Goal: Task Accomplishment & Management: Manage account settings

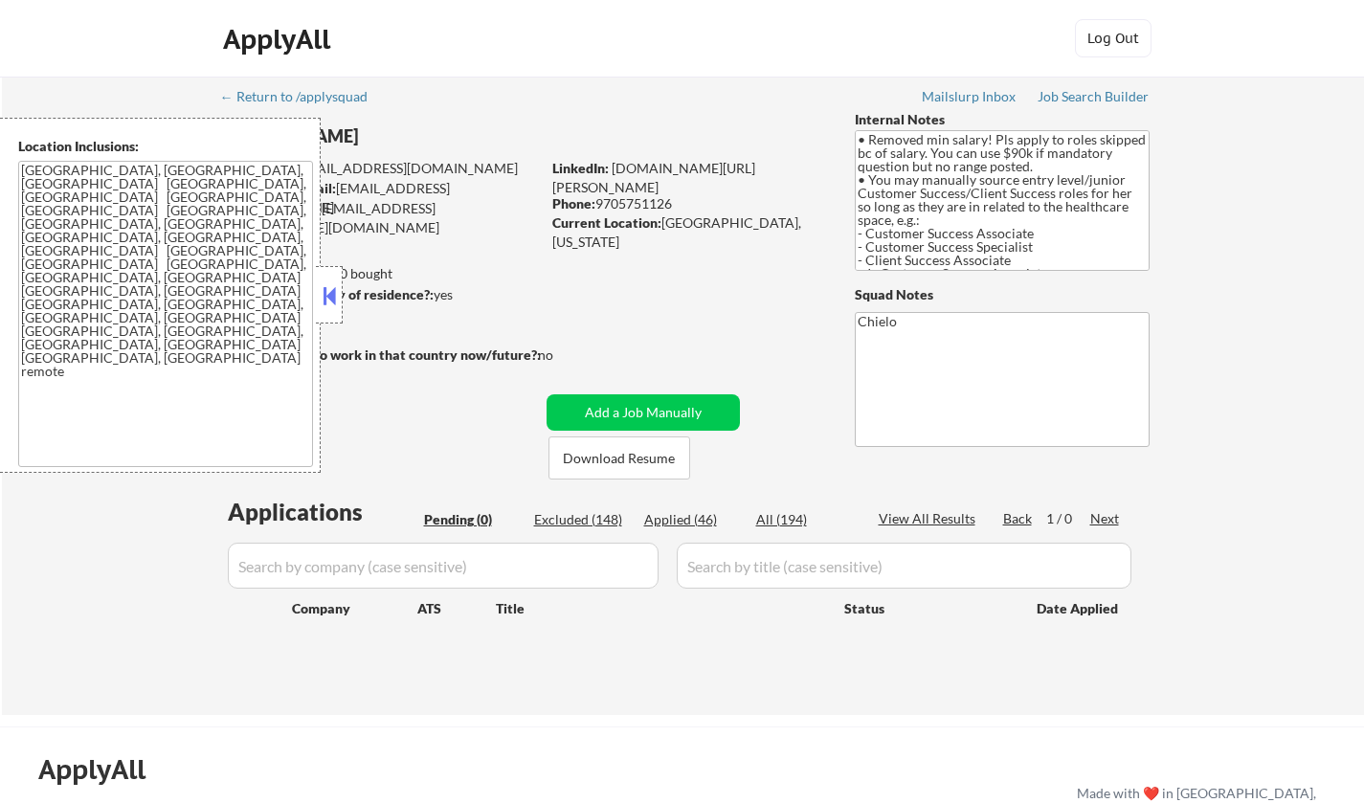
click at [322, 292] on button at bounding box center [329, 295] width 21 height 29
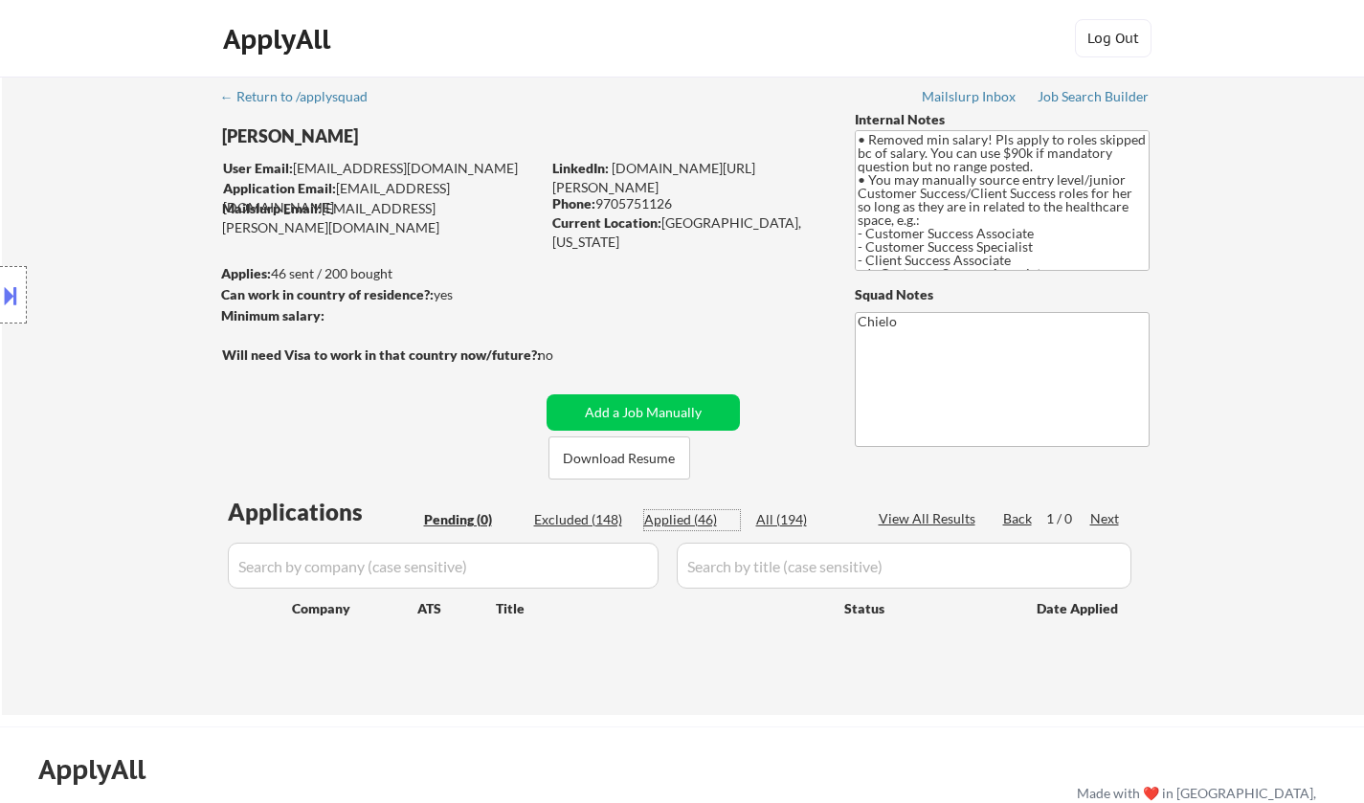
click at [679, 519] on div "Applied (46)" at bounding box center [692, 519] width 96 height 19
select select ""applied""
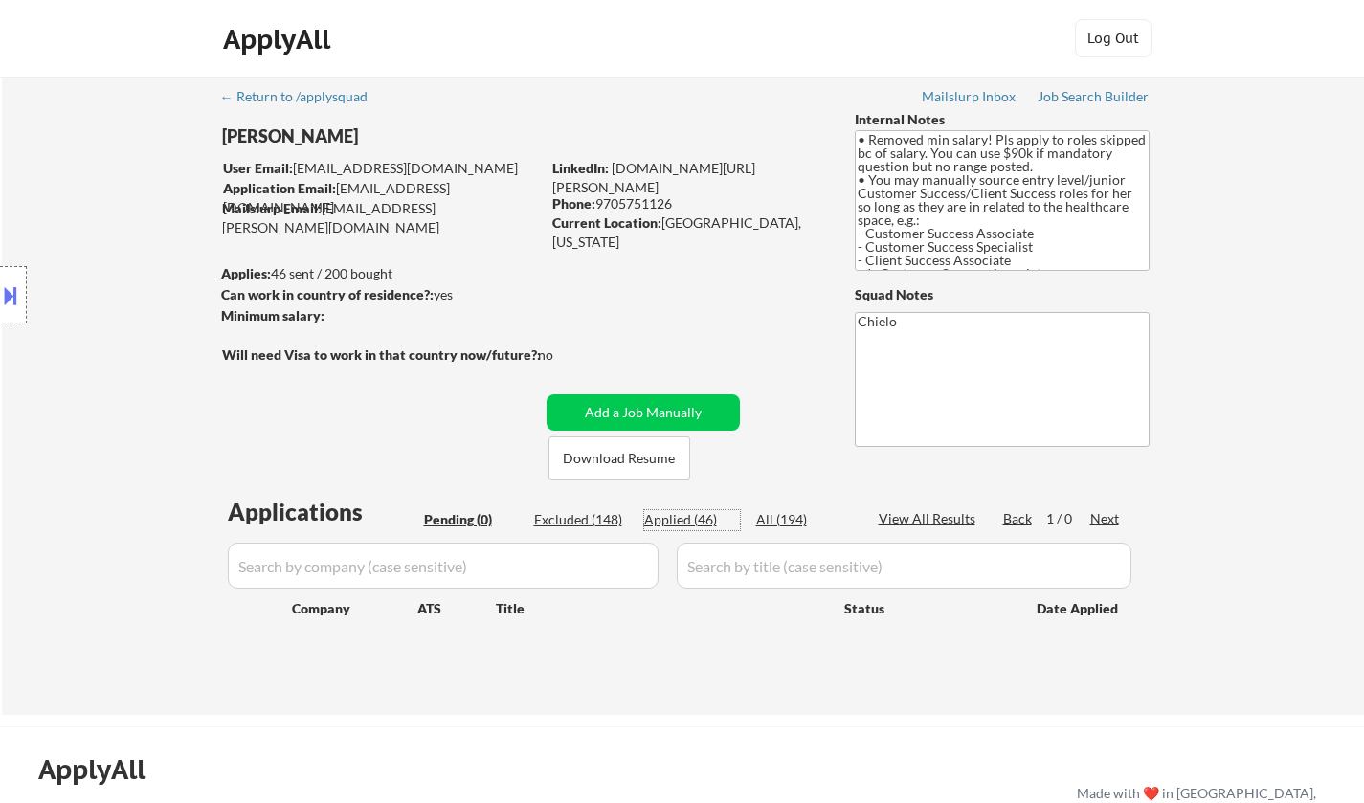
select select ""applied""
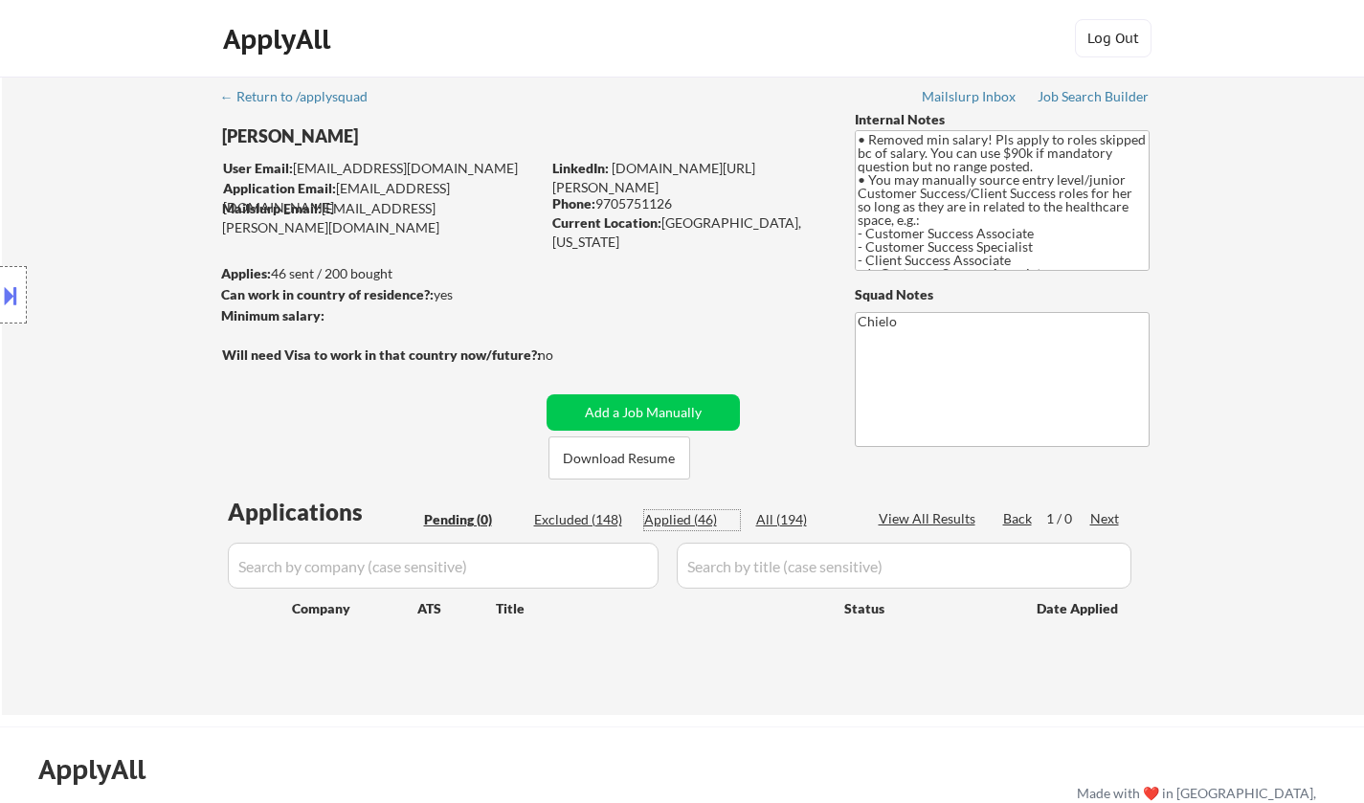
select select ""applied""
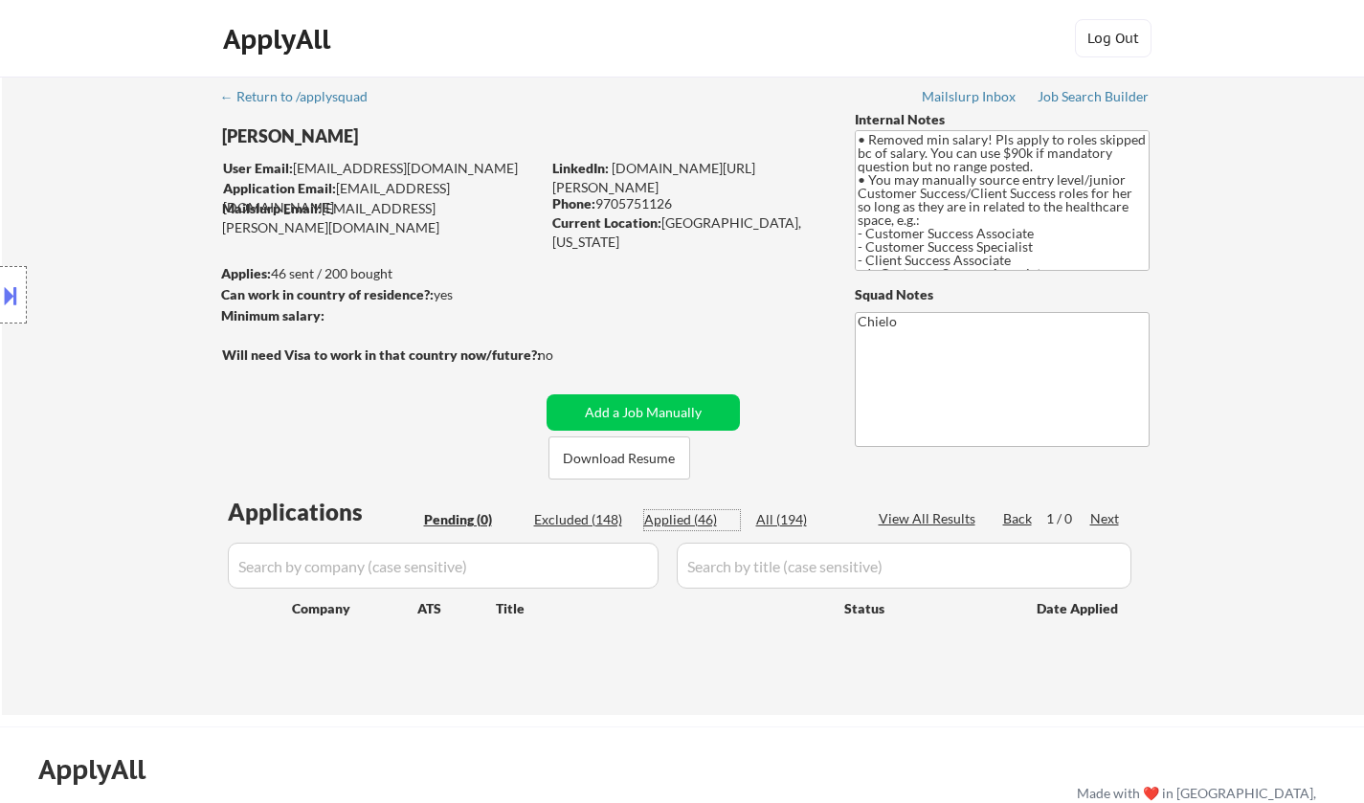
select select ""applied""
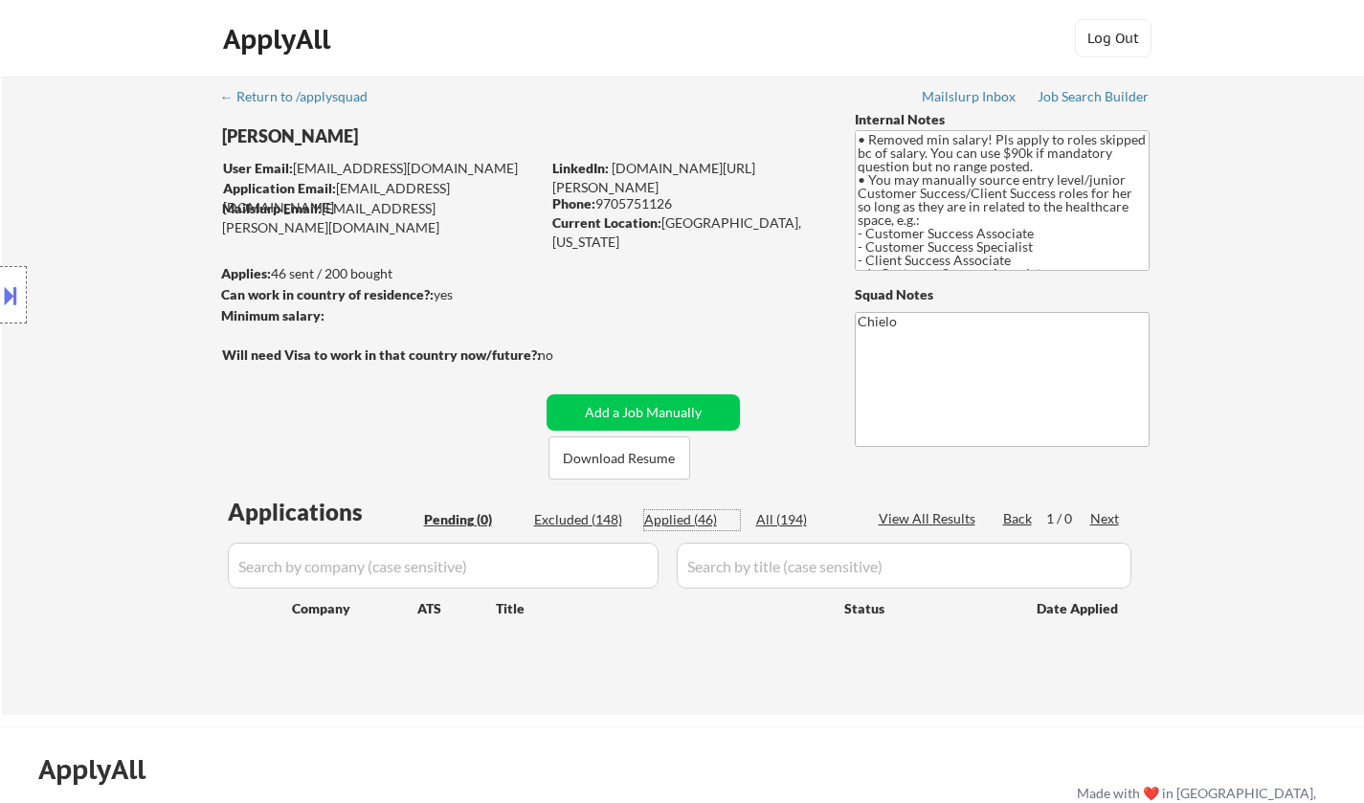
select select ""applied""
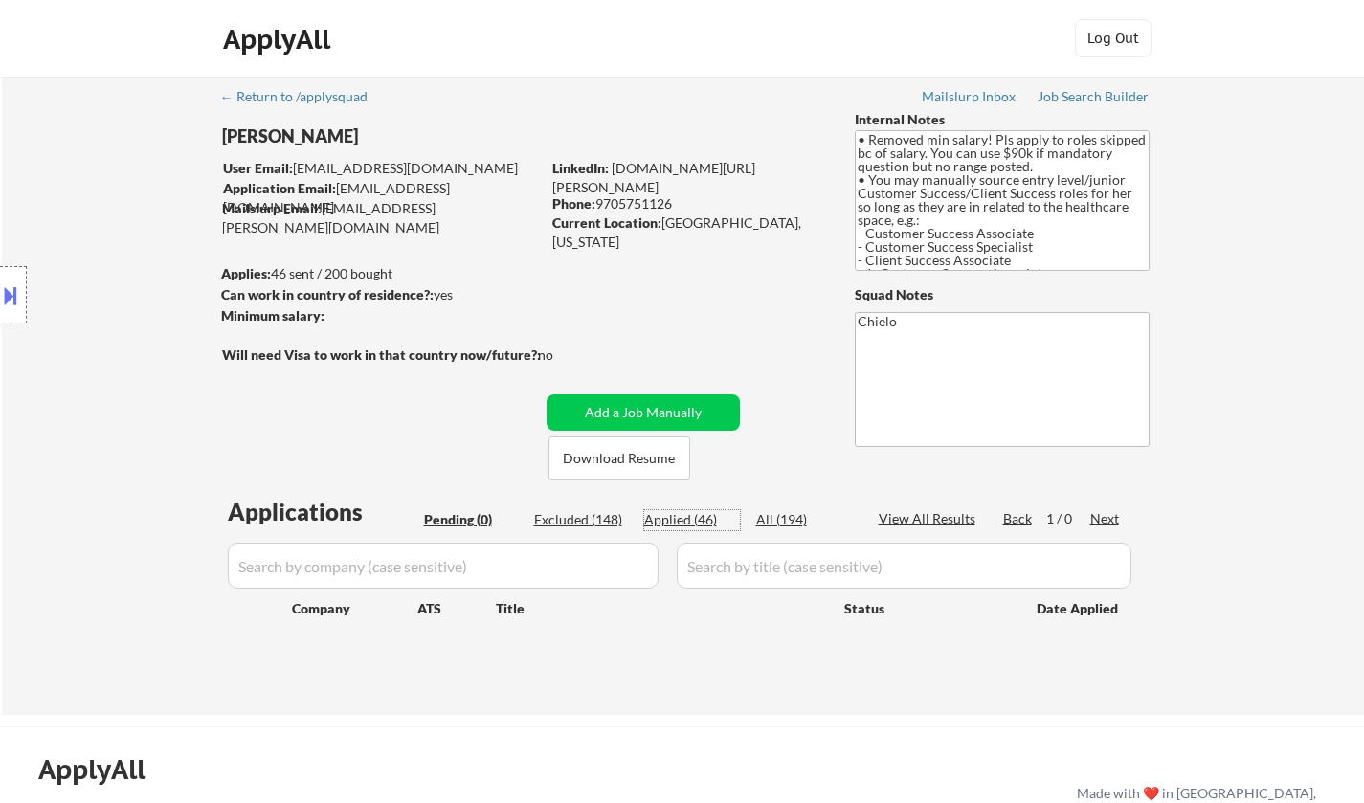
select select ""applied""
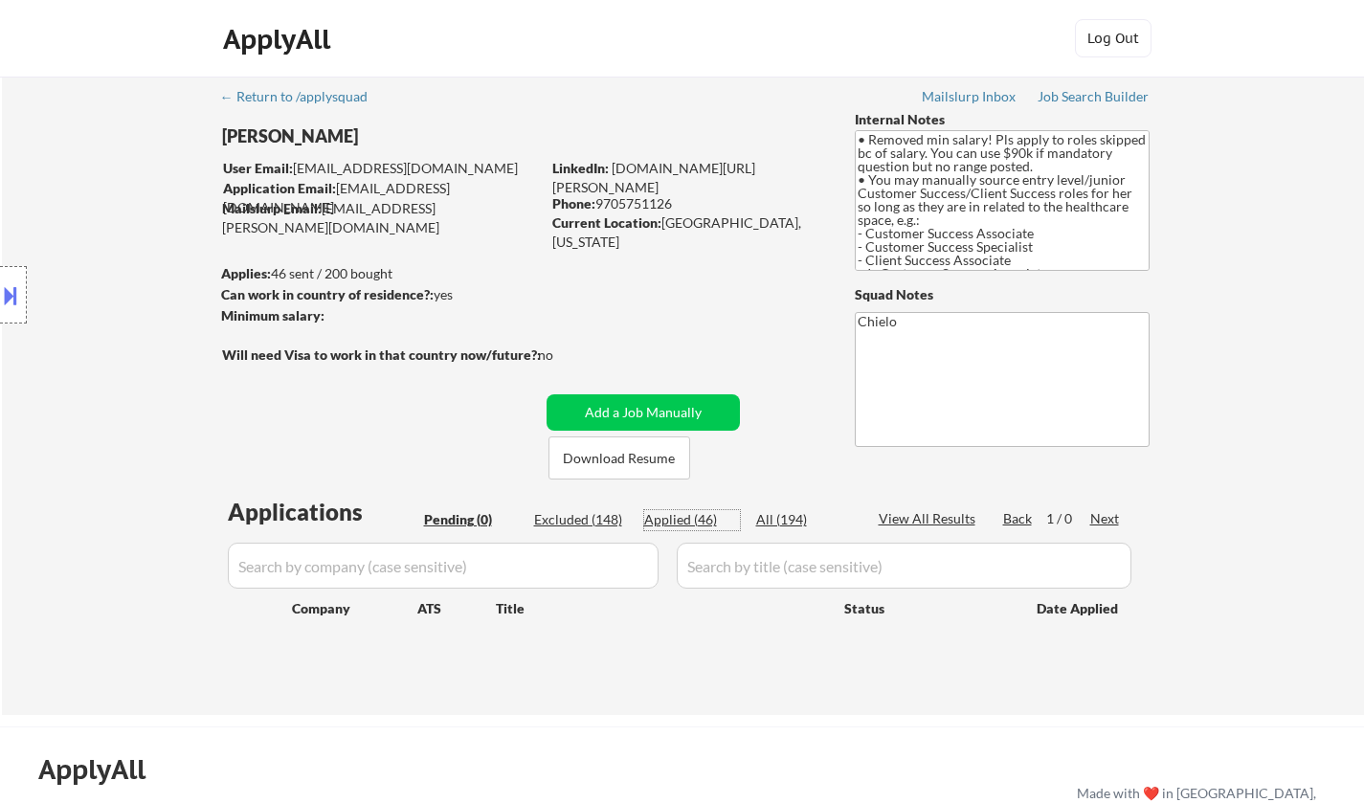
select select ""applied""
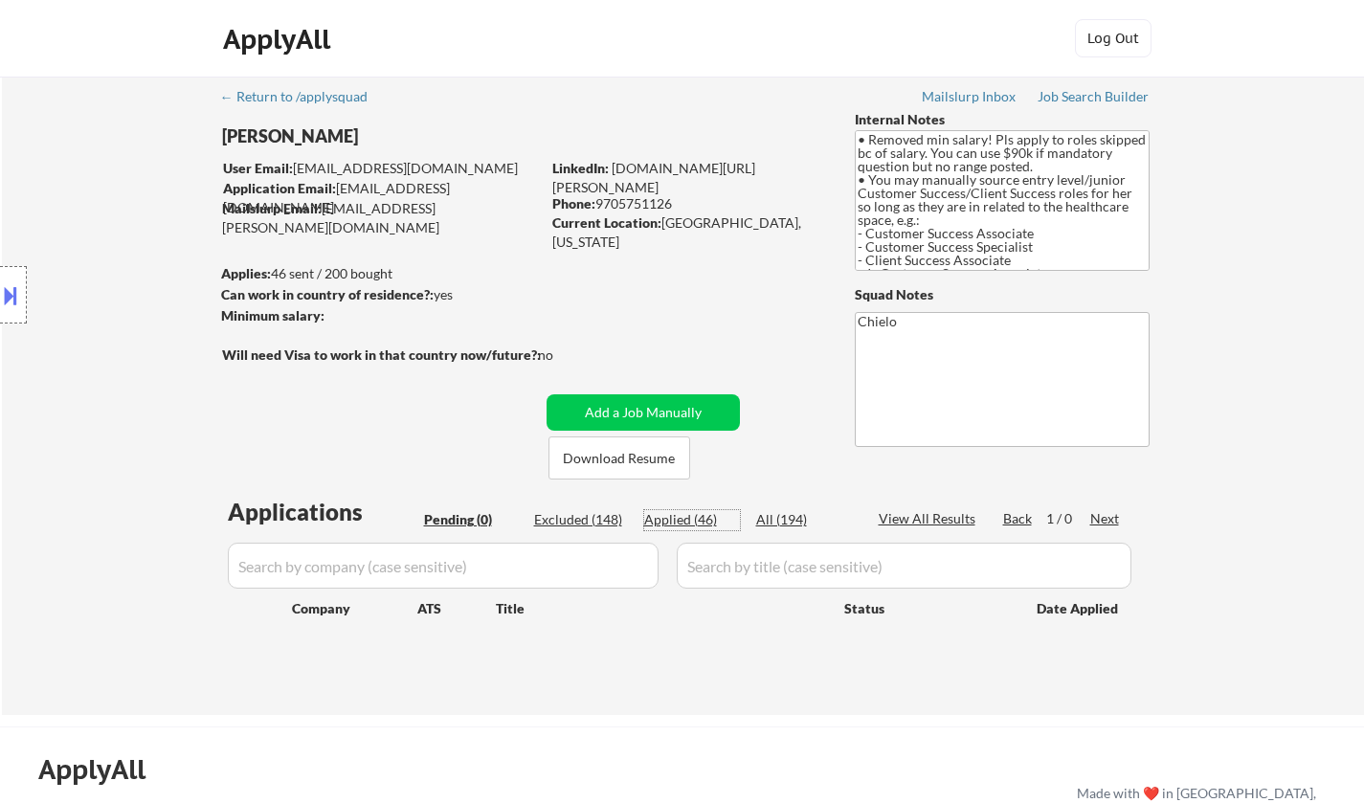
select select ""applied""
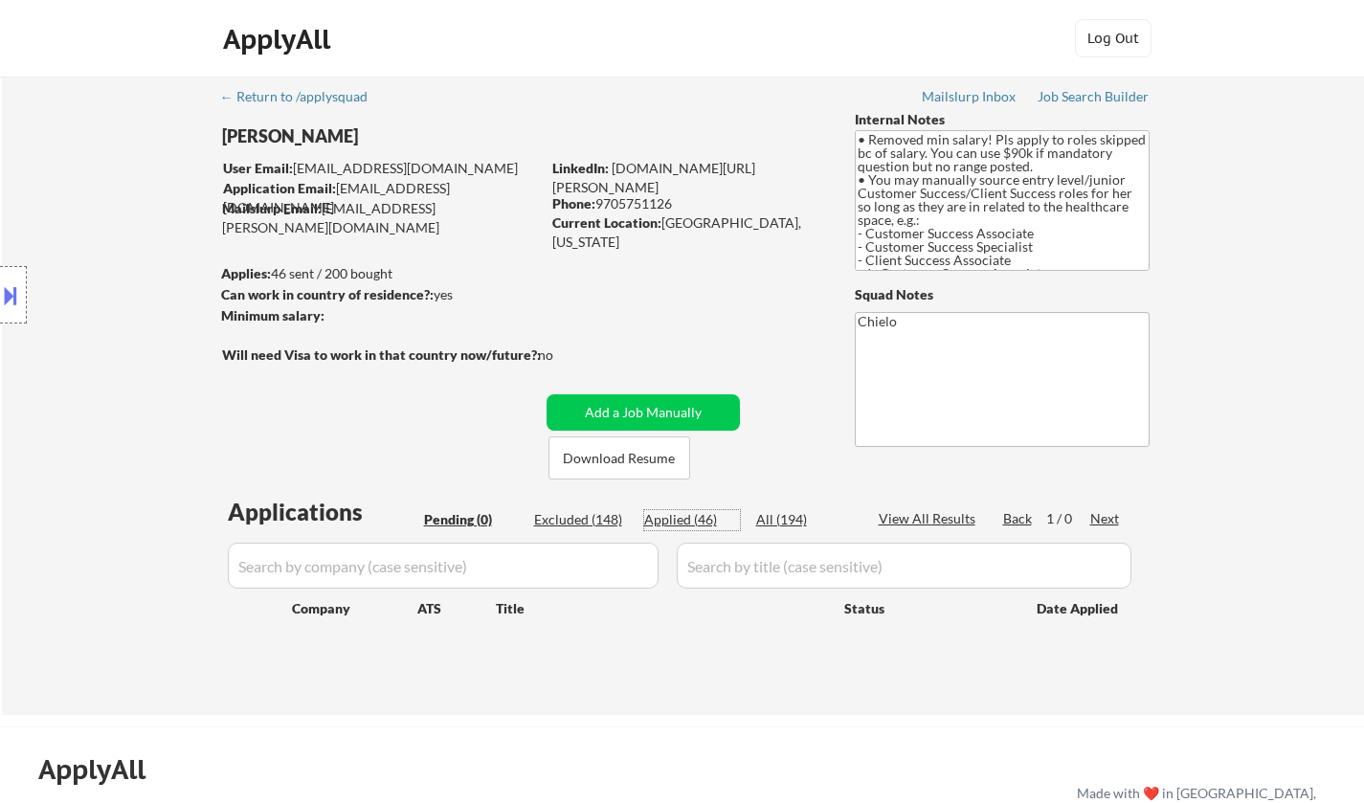
select select ""applied""
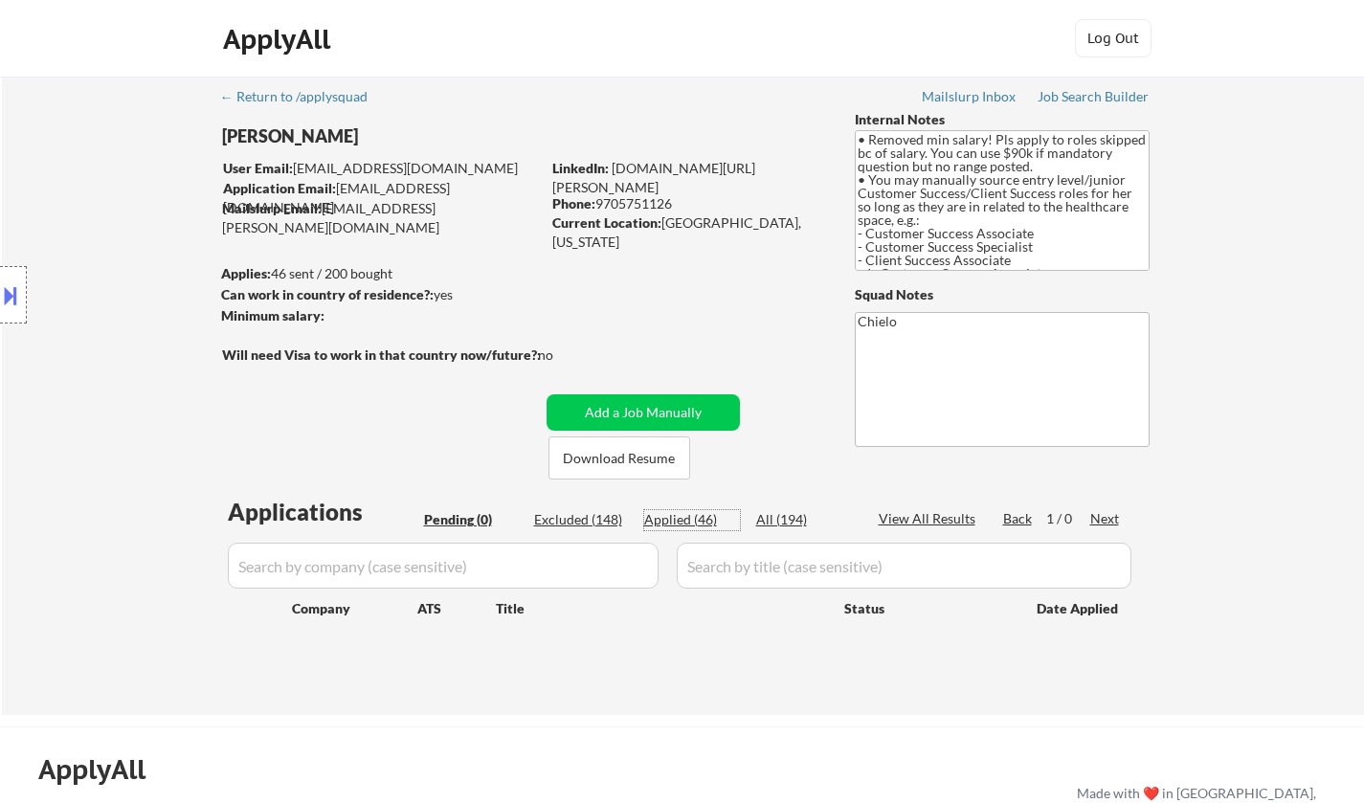
select select ""applied""
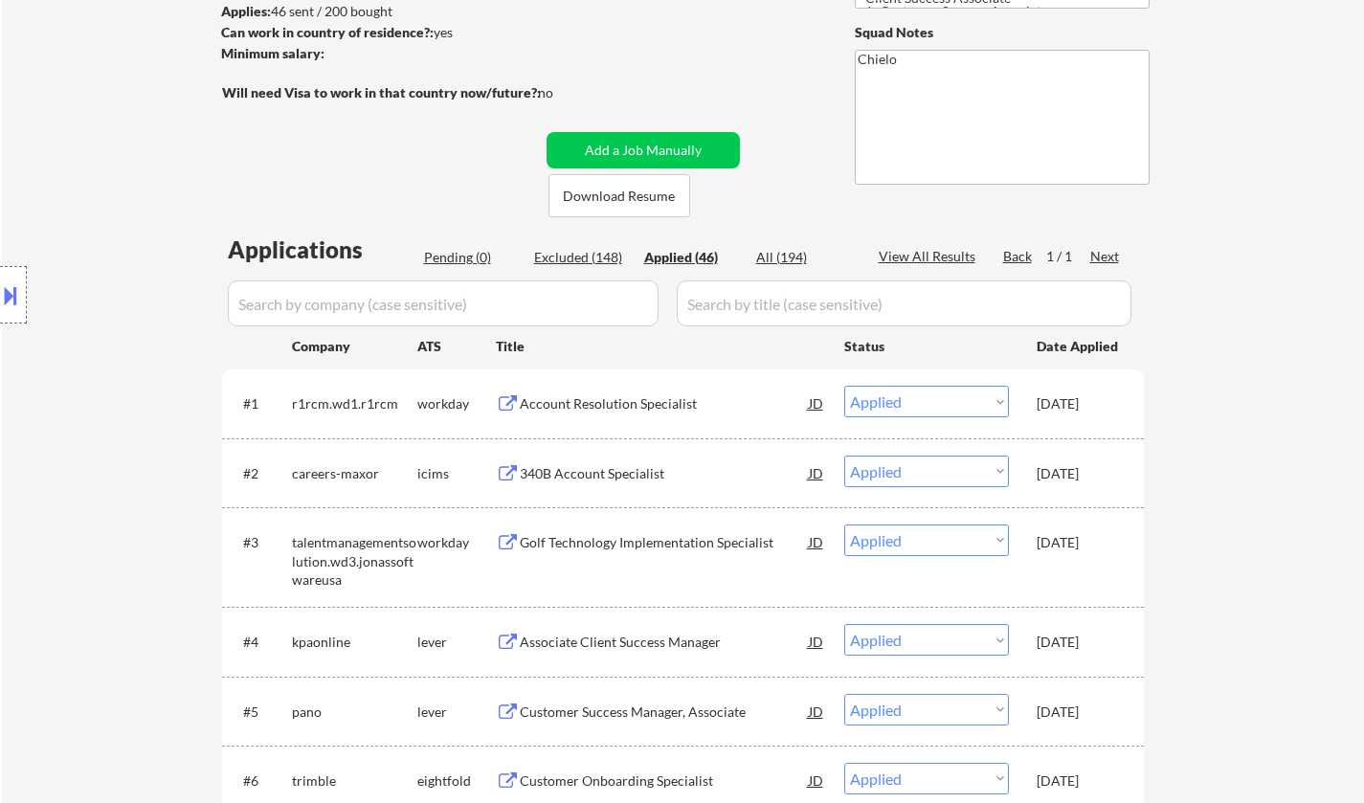
scroll to position [479, 0]
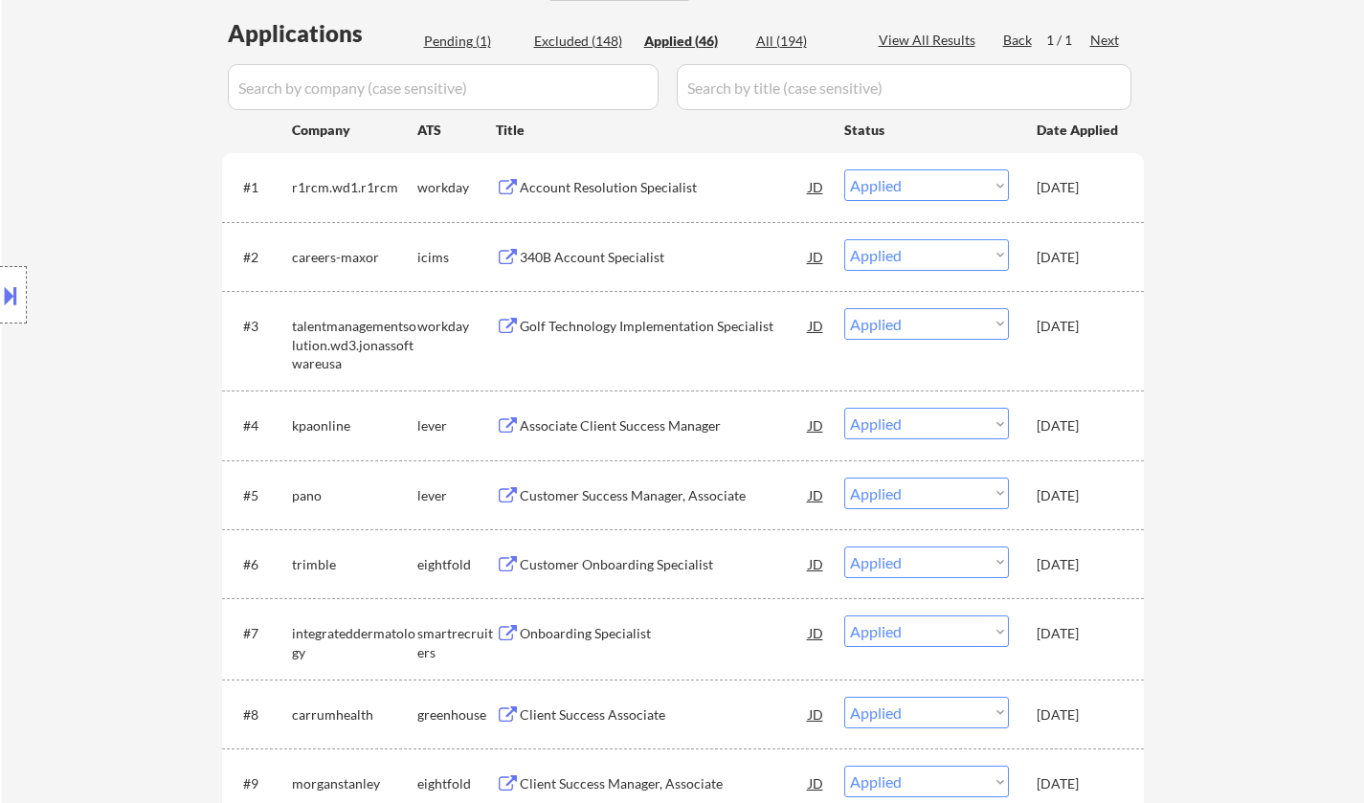
select select ""applied""
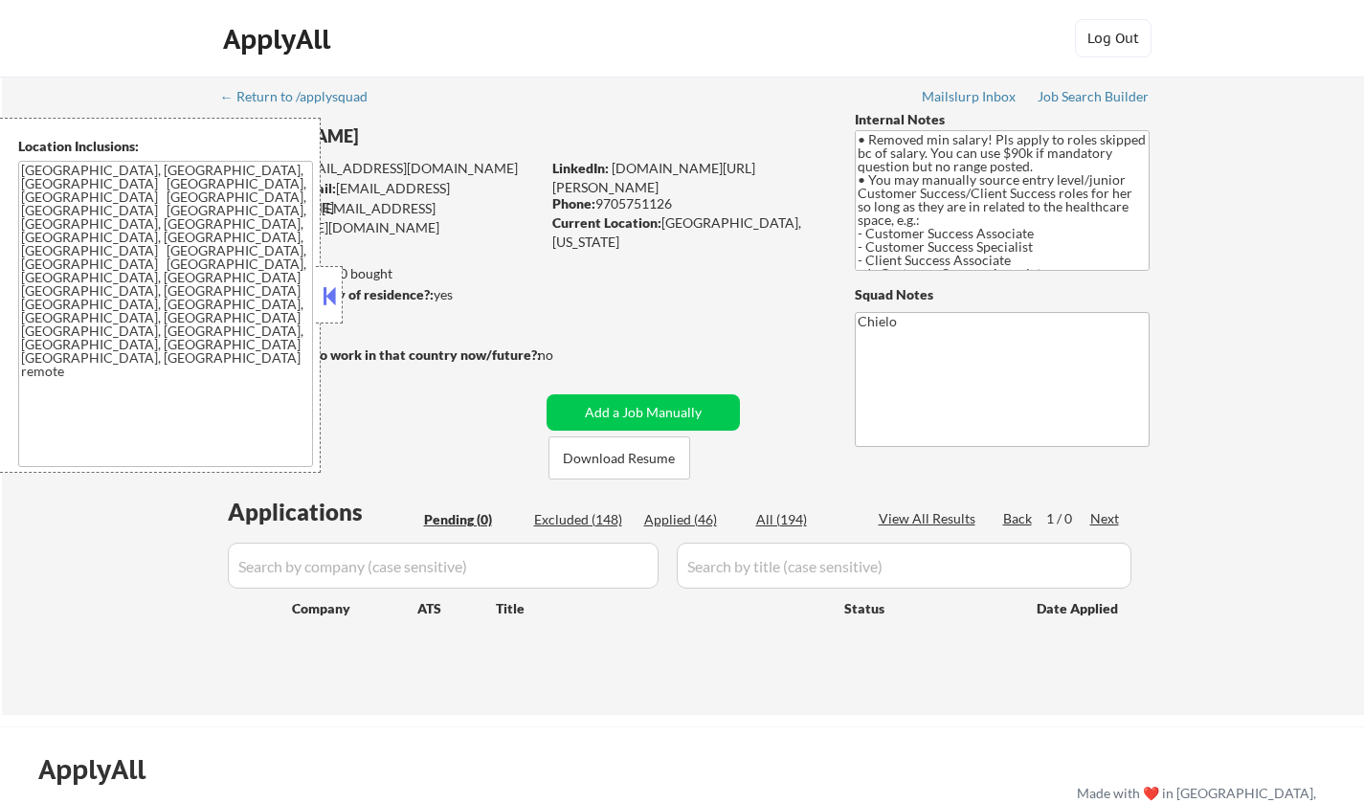
click at [324, 296] on button at bounding box center [329, 295] width 21 height 29
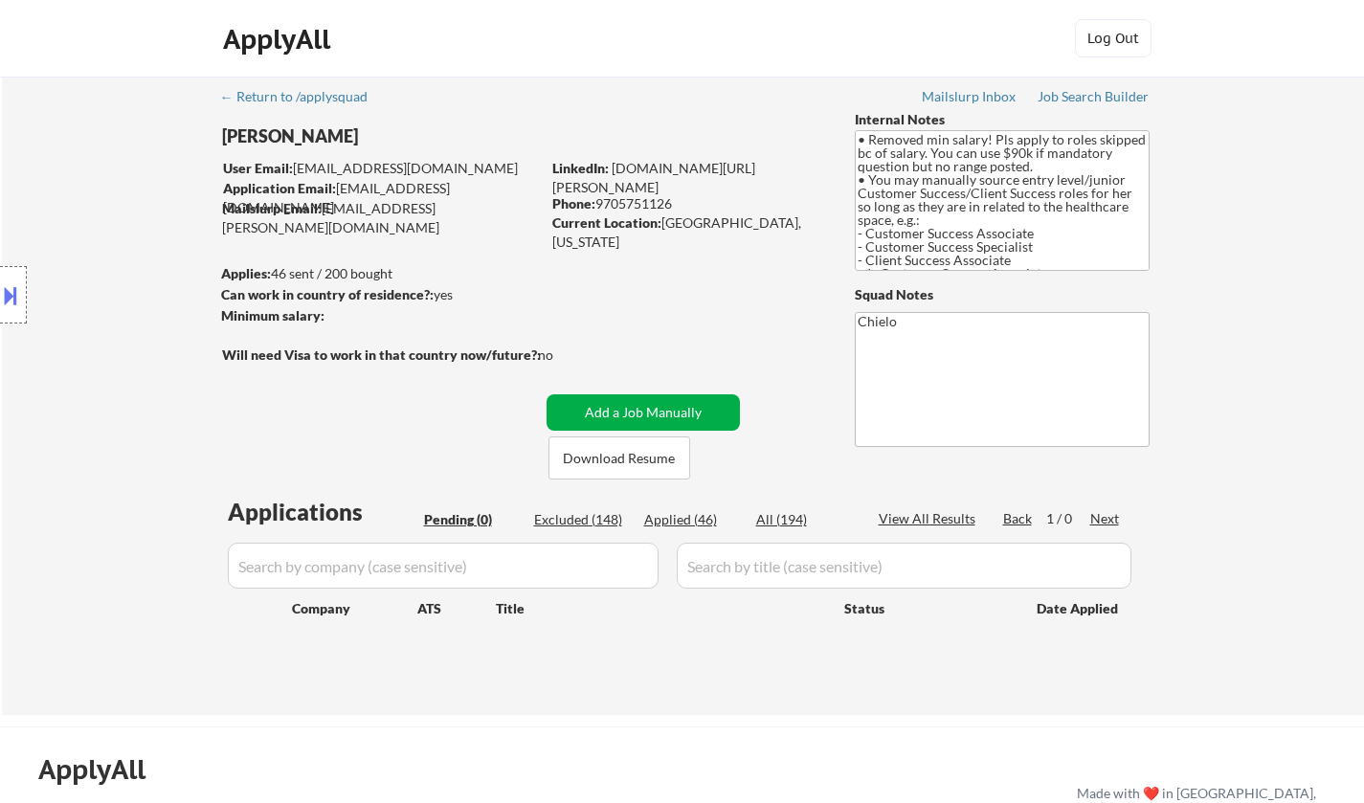
click at [660, 412] on button "Add a Job Manually" at bounding box center [643, 412] width 193 height 36
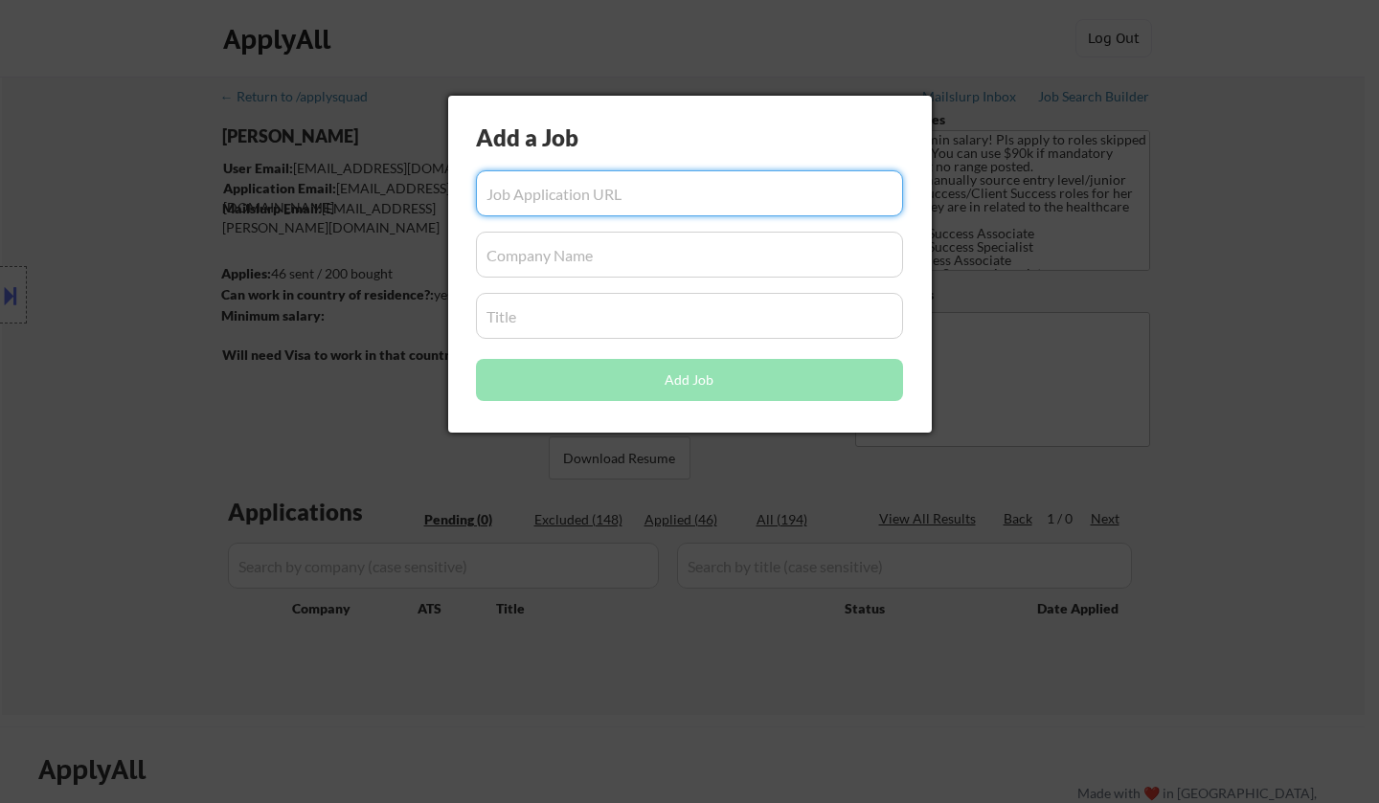
click at [611, 191] on input "input" at bounding box center [689, 193] width 427 height 46
paste input "[URL][DOMAIN_NAME]"
type input "[URL][DOMAIN_NAME]"
click at [612, 261] on input "input" at bounding box center [689, 255] width 427 height 46
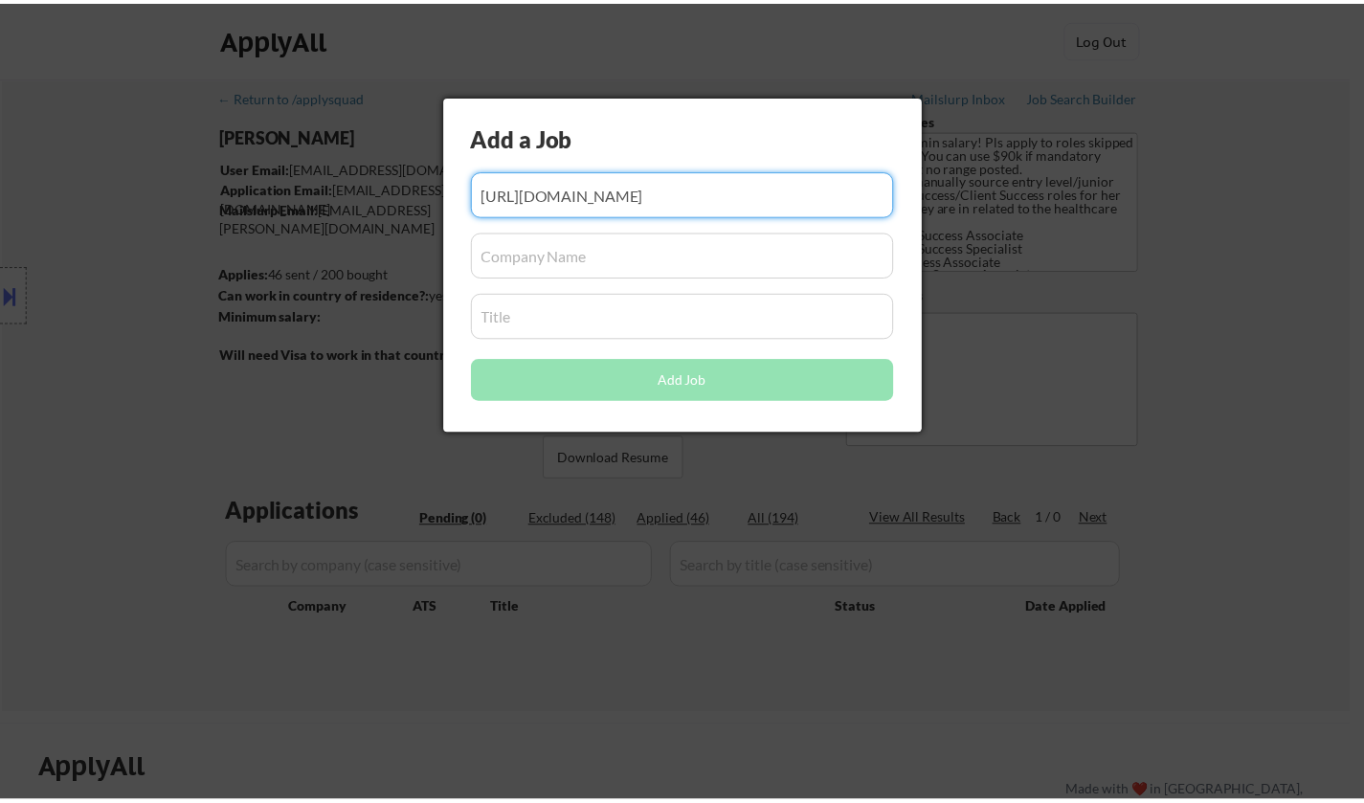
scroll to position [0, 0]
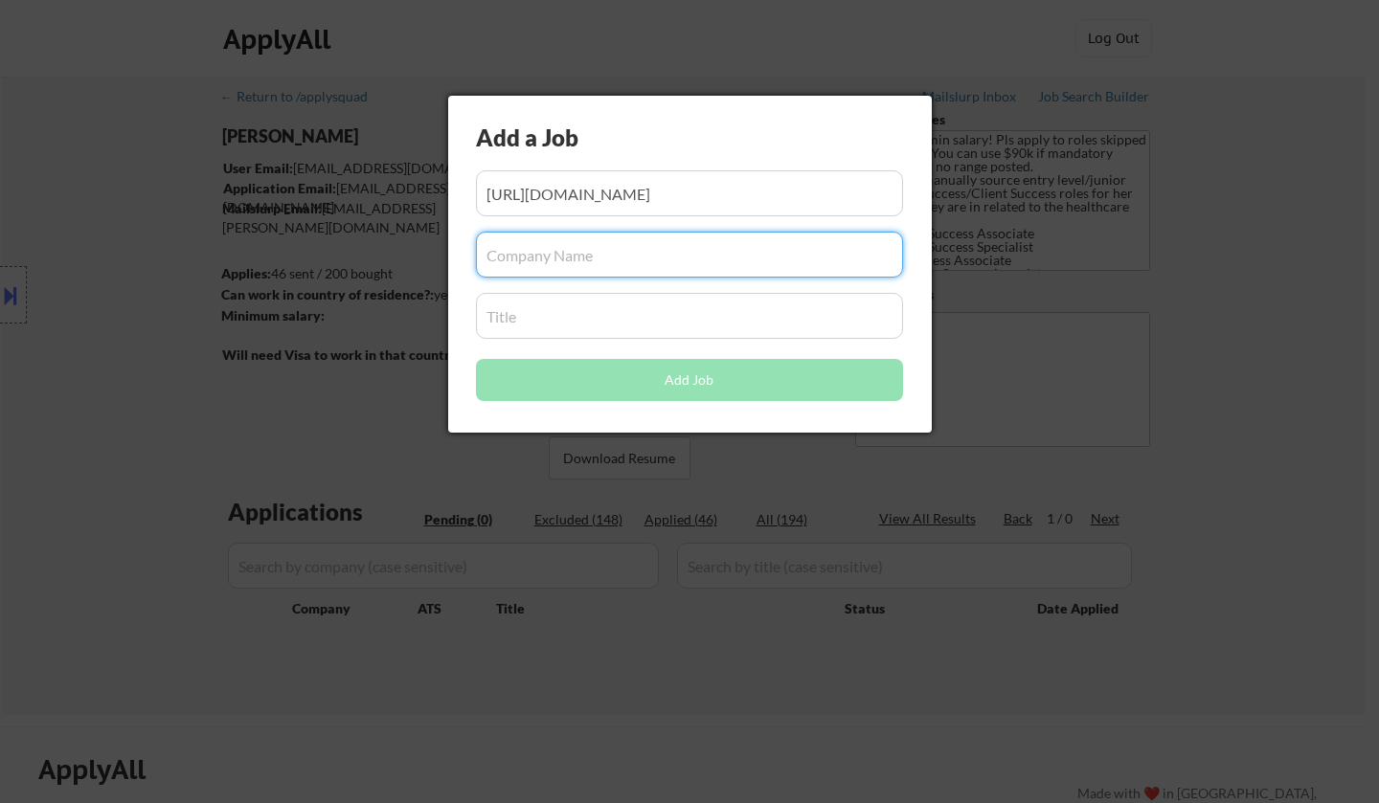
type input "c"
type input "C1"
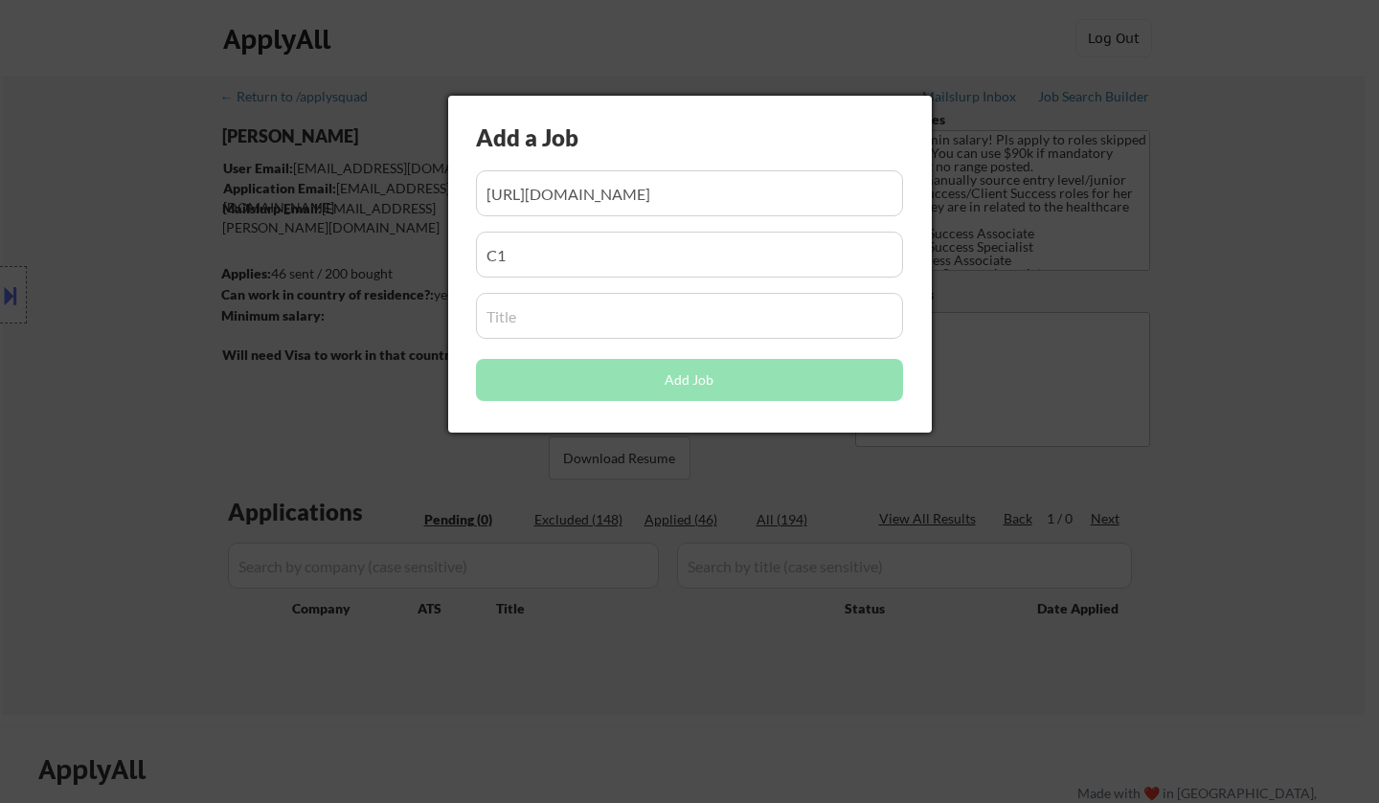
click at [565, 320] on input "input" at bounding box center [689, 316] width 427 height 46
paste input "Customer Success Associate"
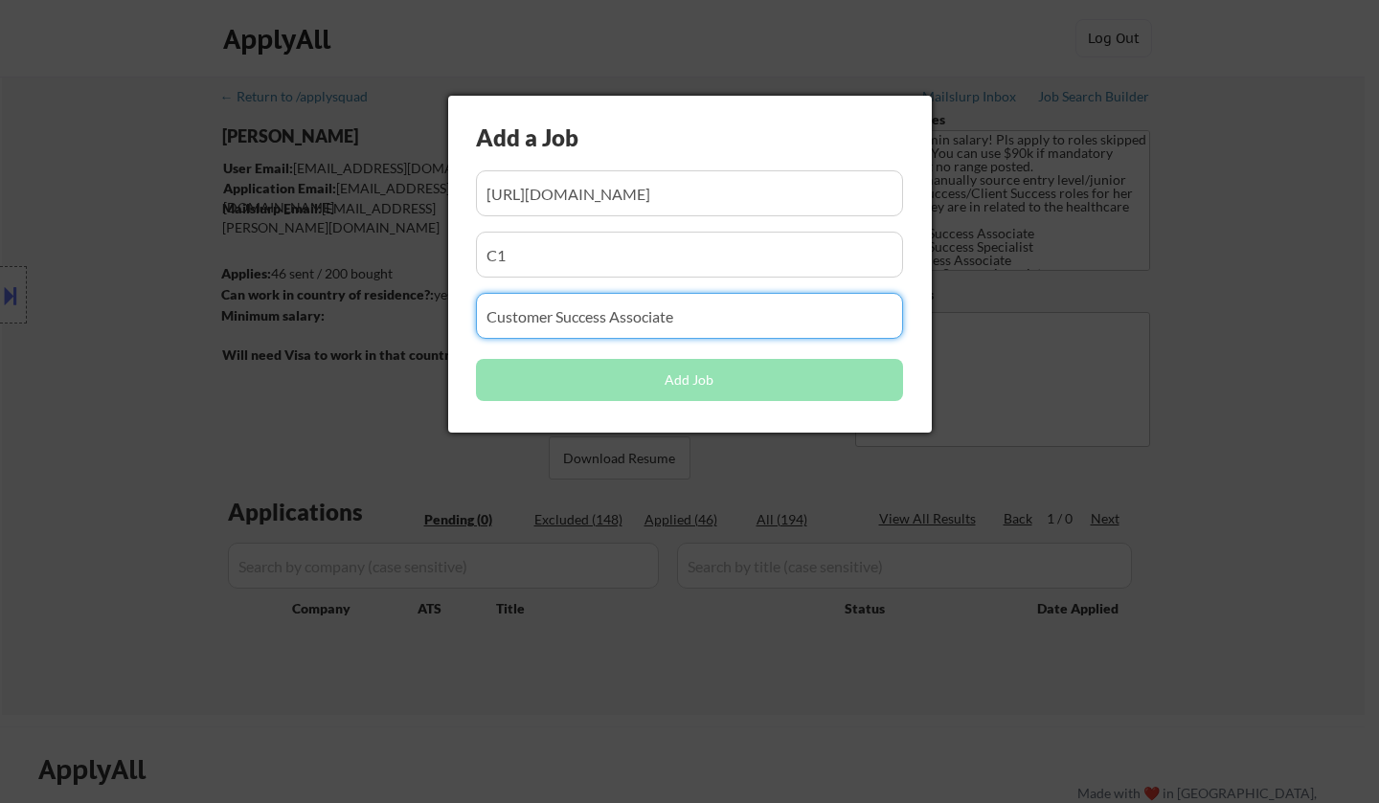
type input "Customer Success Associate"
click at [591, 248] on input "input" at bounding box center [689, 255] width 427 height 46
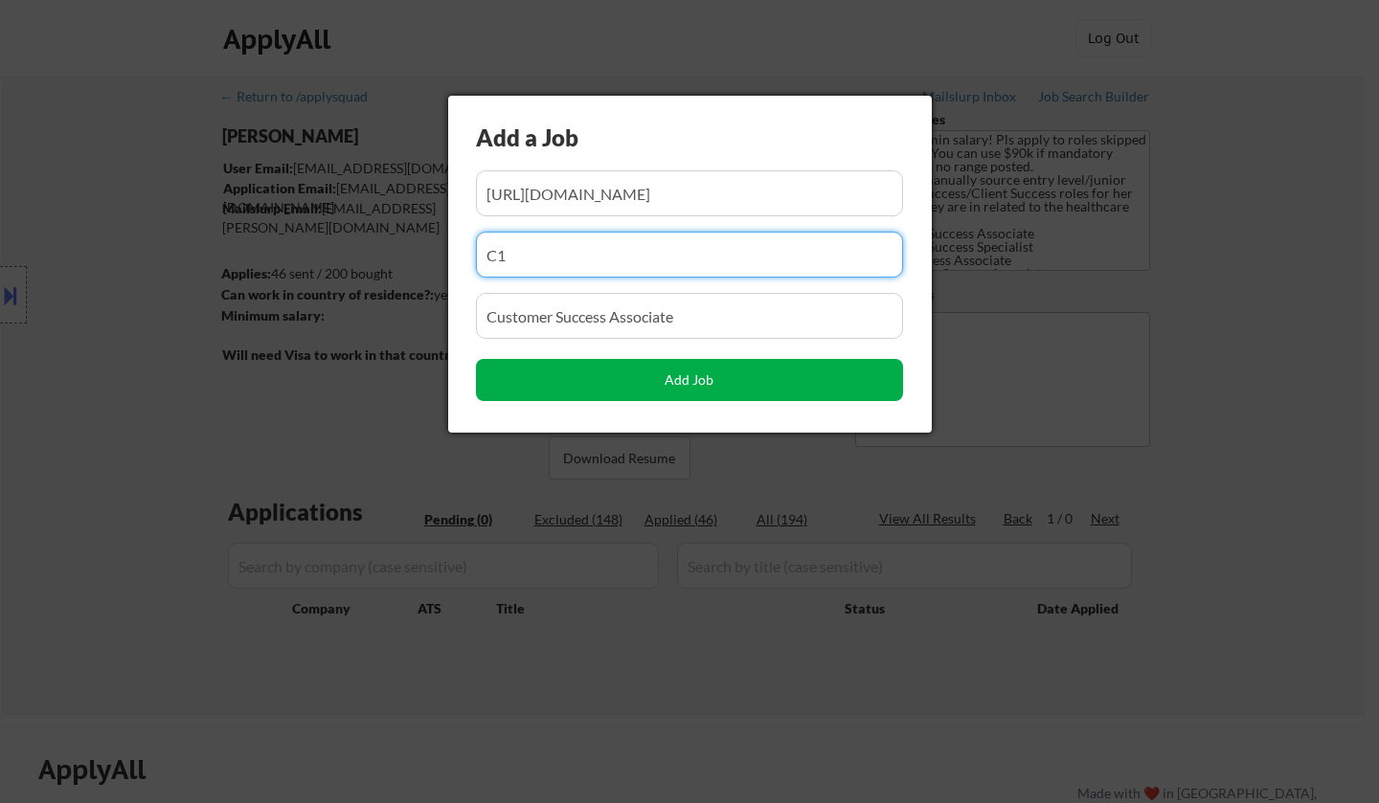
click at [709, 375] on button "Add Job" at bounding box center [689, 380] width 427 height 42
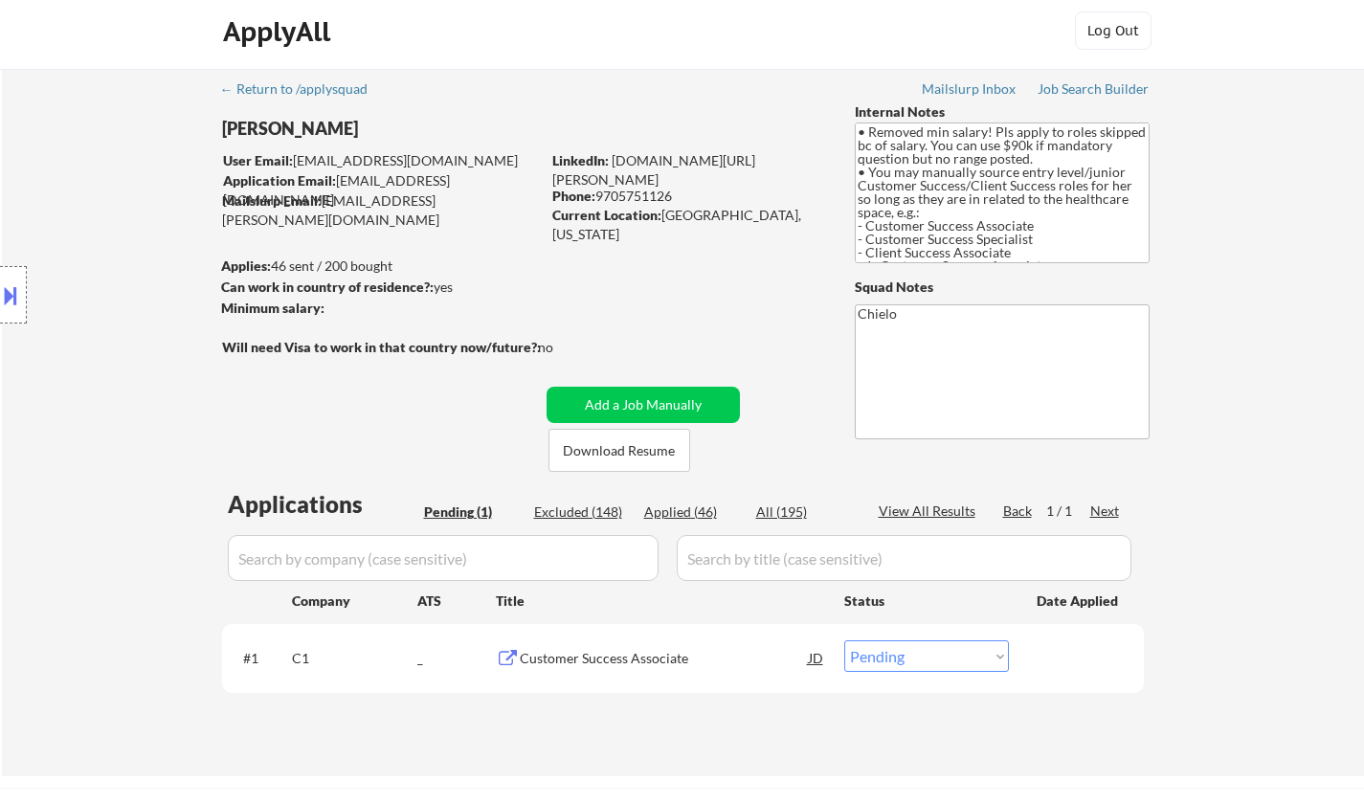
scroll to position [383, 0]
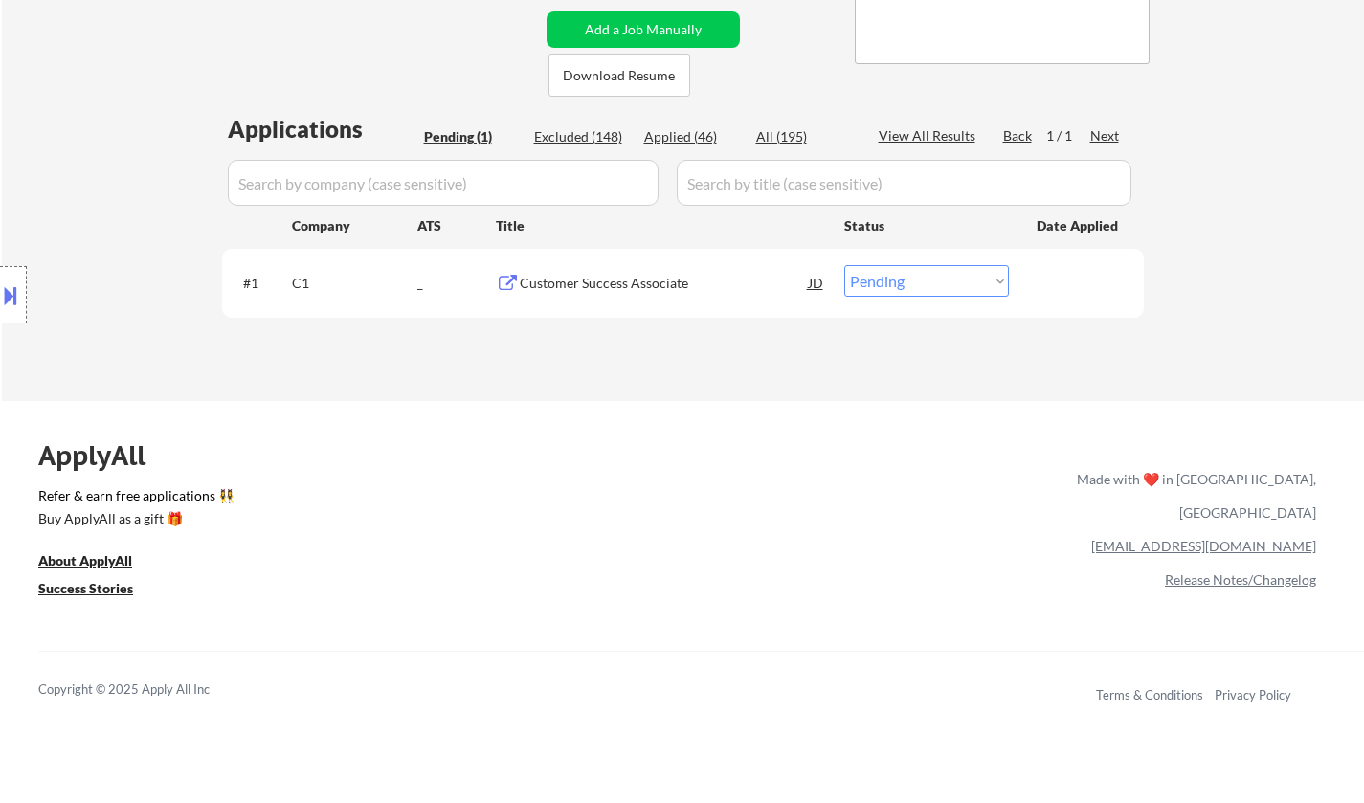
click at [943, 283] on select "Choose an option... Pending Applied Excluded (Questions) Excluded (Expired) Exc…" at bounding box center [926, 281] width 165 height 32
select select ""applied""
click at [844, 265] on select "Choose an option... Pending Applied Excluded (Questions) Excluded (Expired) Exc…" at bounding box center [926, 281] width 165 height 32
